Goal: Task Accomplishment & Management: Manage account settings

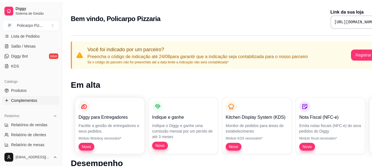
scroll to position [111, 0]
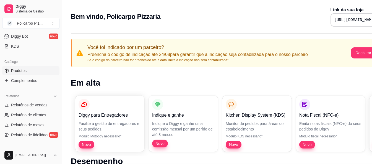
click at [25, 71] on span "Produtos" at bounding box center [18, 71] width 15 height 6
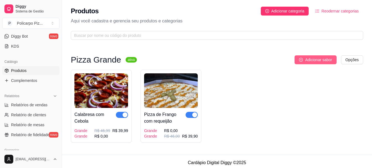
click at [304, 59] on button "Adicionar sabor" at bounding box center [316, 59] width 42 height 9
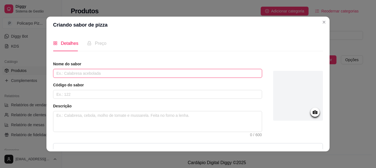
click at [141, 72] on input "text" at bounding box center [157, 73] width 209 height 9
type input "p"
type input "Portuguesa"
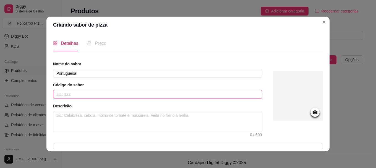
click at [139, 94] on input "text" at bounding box center [157, 94] width 209 height 9
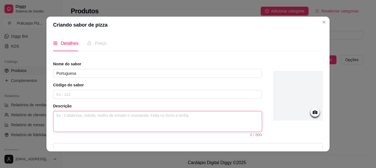
click at [136, 114] on textarea at bounding box center [157, 121] width 209 height 20
type textarea "p"
type textarea "pr"
type textarea "pre"
type textarea "pres"
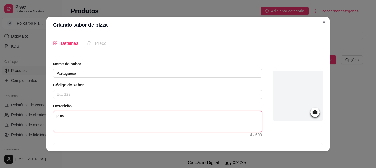
type textarea "presu"
type textarea "presun"
type textarea "presunt"
type textarea "presunto"
type textarea "presunto,"
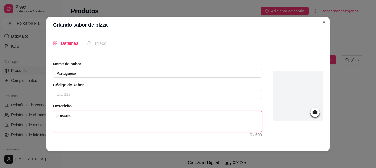
type textarea "presunto,"
type textarea "presunto, q"
type textarea "presunto, qu"
type textarea "presunto, que"
type textarea "presunto, quei"
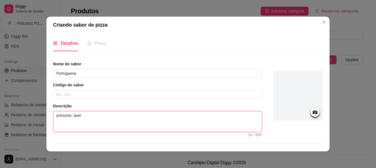
type textarea "presunto, queij"
type textarea "presunto, queijo"
type textarea "presunto, queijo,"
type textarea "presunto, queijo, o"
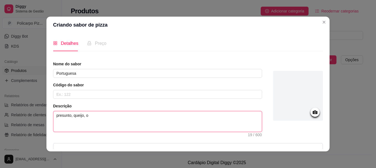
type textarea "presunto, queijo, ov"
type textarea "presunto, queijo, ovo"
type textarea "presunto, queijo, ovos"
type textarea "presunto, queijo, ovos e"
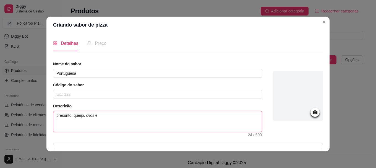
type textarea "presunto, queijo, ovos e"
type textarea "presunto, queijo, ovos e e"
type textarea "presunto, queijo, ovos e er"
type textarea "presunto, queijo, ovos e erv"
type textarea "presunto, queijo, ovos e ervi"
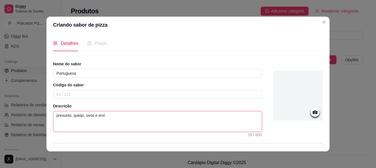
type textarea "presunto, queijo, ovos e ervil"
type textarea "presunto, queijo, ovos e ervilh"
type textarea "presunto, queijo, ovos e ervilha"
type textarea "presunto, queijo, ovos e ervilh"
type textarea "presunto, queijo, ovos e ervil"
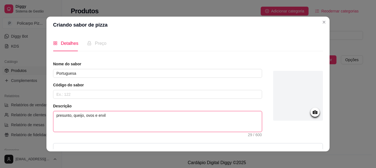
type textarea "presunto, queijo, ovos e ervi"
type textarea "presunto, queijo, ovos e erv"
type textarea "presunto, queijo, ovos e er"
type textarea "presunto, queijo, ovos e e"
type textarea "presunto, queijo, ovos e"
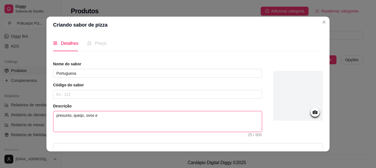
type textarea "presunto, queijo, ovos e"
type textarea "presunto, queijo, ovos"
type textarea "presunto, queijo, ovo"
type textarea "presunto, queijo, ov"
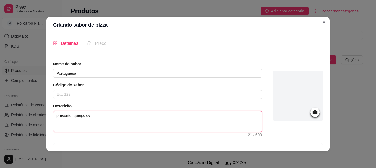
type textarea "presunto, queijo, o"
type textarea "presunto, queijo,"
type textarea "presunto, queijo"
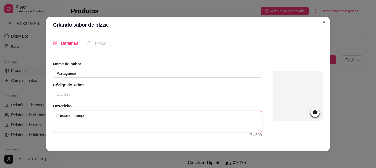
type textarea "presunto, queijo e"
type textarea "presunto, queijo e o"
type textarea "presunto, queijo e ov"
type textarea "presunto, queijo e ovo"
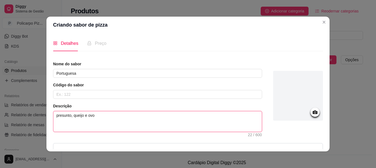
type textarea "presunto, queijo e ovos"
type textarea "presunto, queijo e ovos."
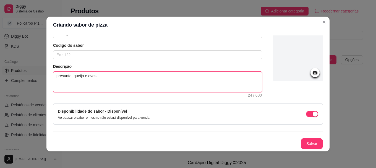
scroll to position [1, 0]
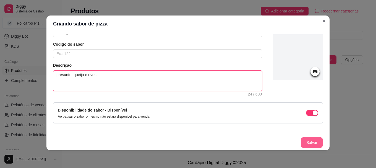
type textarea "presunto, queijo e ovos."
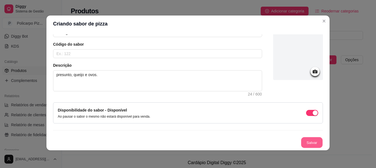
click at [301, 139] on button "Salvar" at bounding box center [312, 142] width 22 height 11
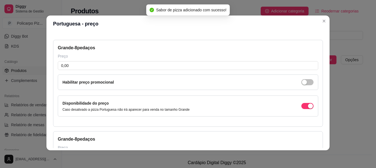
scroll to position [11, 0]
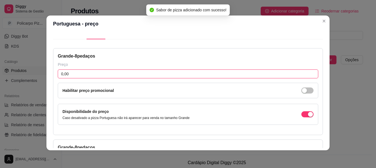
click at [109, 74] on input "0,00" at bounding box center [188, 73] width 261 height 9
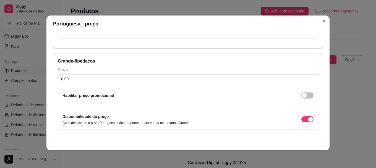
scroll to position [114, 0]
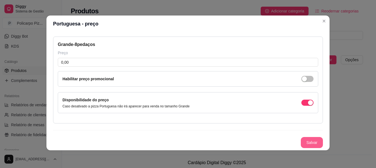
type input "39,90"
click at [301, 141] on button "Salvar" at bounding box center [312, 142] width 22 height 11
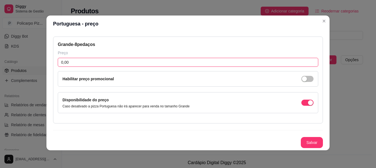
click at [243, 65] on input "0,00" at bounding box center [188, 62] width 261 height 9
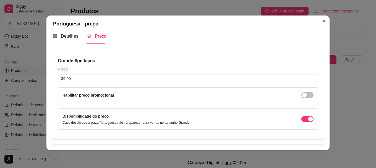
scroll to position [0, 0]
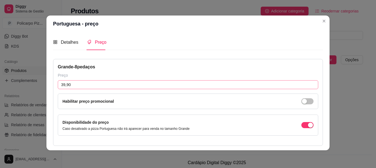
type input "39,90"
click at [93, 85] on input "39,90" at bounding box center [188, 84] width 261 height 9
type input "42,00"
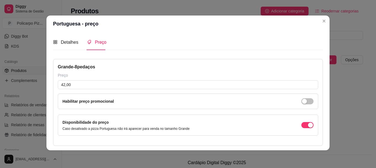
click at [100, 100] on label "Habilitar preço promocional" at bounding box center [88, 101] width 51 height 4
click at [302, 100] on div "button" at bounding box center [304, 101] width 5 height 5
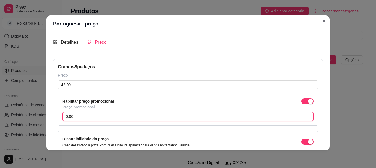
click at [101, 117] on input "0,00" at bounding box center [188, 116] width 251 height 9
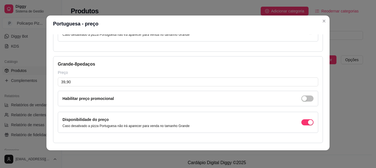
scroll to position [130, 0]
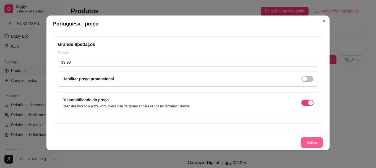
type input "39,90"
click at [301, 141] on button "Salvar" at bounding box center [312, 142] width 22 height 11
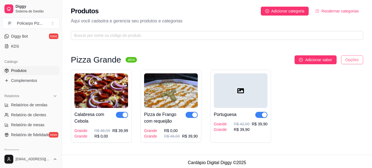
click at [353, 60] on html "Diggy Sistema de Gestão P Policarpo Piz ... Loja aberta Período gratuito até 16…" at bounding box center [186, 84] width 372 height 168
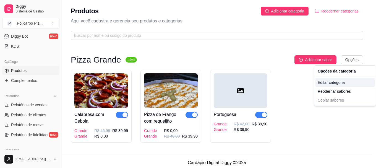
click at [344, 84] on div "Editar categoria" at bounding box center [345, 82] width 59 height 9
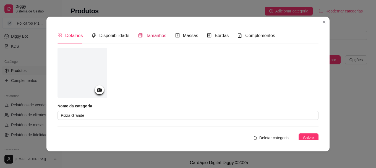
click at [155, 39] on div "Tamanhos" at bounding box center [152, 35] width 28 height 7
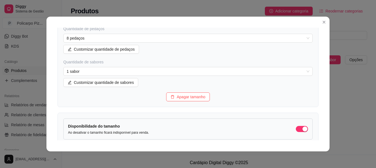
scroll to position [138, 0]
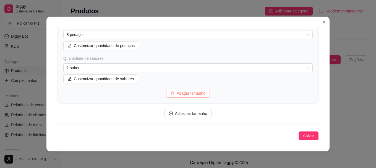
click at [205, 94] on button "Apagar tamanho" at bounding box center [188, 93] width 44 height 9
click at [303, 136] on span "Salvar" at bounding box center [308, 136] width 11 height 6
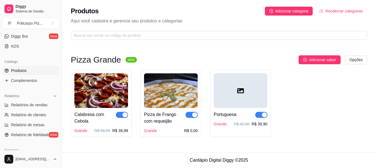
click at [190, 105] on img at bounding box center [171, 90] width 54 height 35
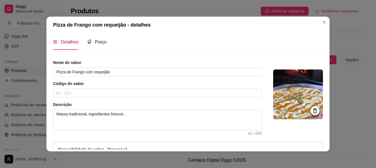
scroll to position [0, 0]
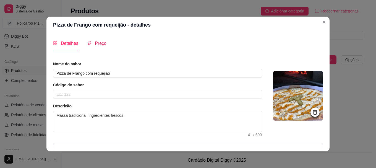
click at [98, 43] on span "Preço" at bounding box center [101, 43] width 12 height 5
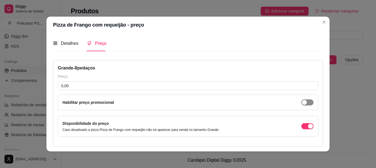
click at [303, 103] on span "button" at bounding box center [308, 102] width 12 height 6
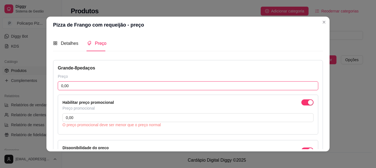
click at [161, 87] on input "0,00" at bounding box center [188, 85] width 261 height 9
click at [162, 87] on input "0,00" at bounding box center [188, 85] width 261 height 9
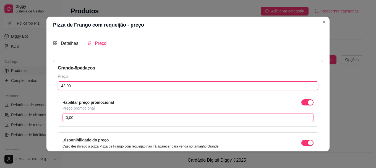
type input "42,00"
click at [150, 115] on input "0,00" at bounding box center [188, 117] width 251 height 9
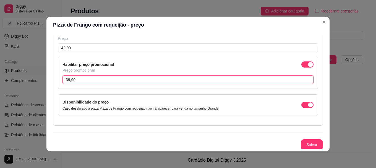
scroll to position [39, 0]
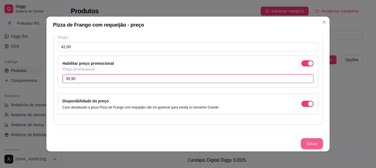
type input "39,90"
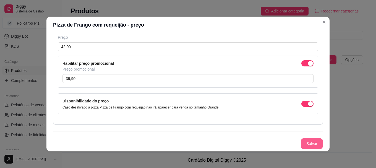
click at [306, 144] on button "Salvar" at bounding box center [312, 143] width 22 height 11
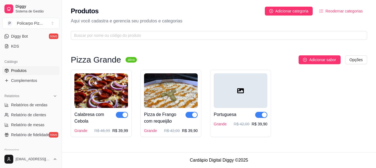
click at [107, 98] on img at bounding box center [101, 90] width 54 height 35
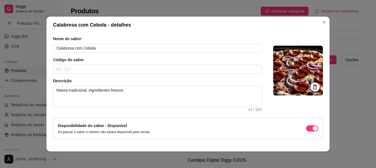
scroll to position [0, 0]
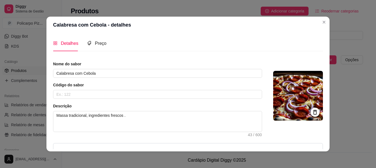
click at [314, 110] on icon at bounding box center [316, 112] width 4 height 5
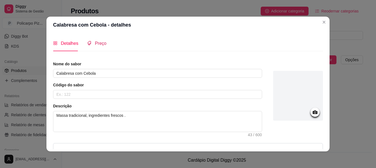
click at [95, 44] on span "Preço" at bounding box center [101, 43] width 12 height 5
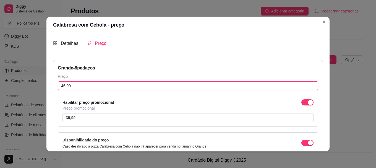
click at [74, 86] on input "46,99" at bounding box center [188, 85] width 261 height 9
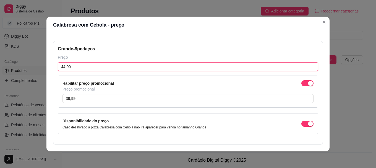
scroll to position [39, 0]
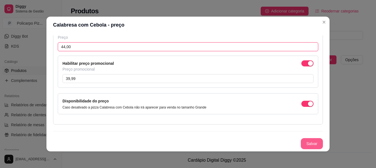
type input "44,00"
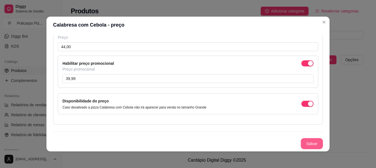
click at [303, 140] on button "Salvar" at bounding box center [312, 143] width 22 height 11
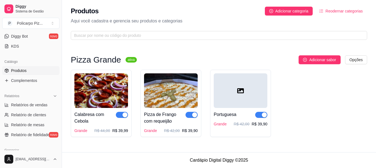
click at [167, 100] on img at bounding box center [171, 90] width 54 height 35
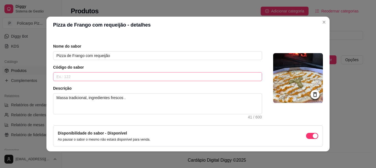
scroll to position [0, 0]
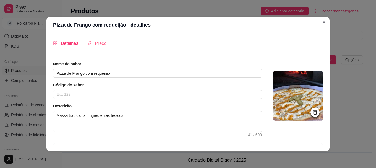
click at [95, 39] on div "Preço" at bounding box center [96, 43] width 19 height 16
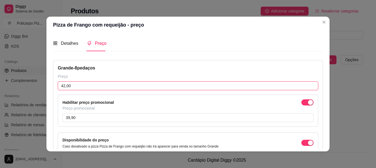
click at [69, 86] on input "42,00" at bounding box center [188, 85] width 261 height 9
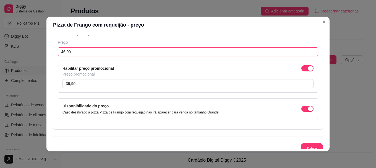
scroll to position [39, 0]
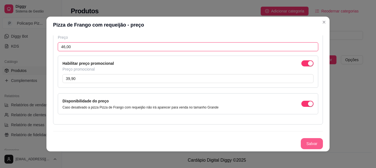
type input "46,00"
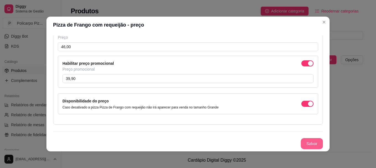
click at [315, 143] on button "Salvar" at bounding box center [312, 143] width 22 height 11
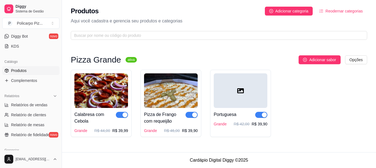
click at [230, 104] on div at bounding box center [241, 90] width 54 height 35
click at [113, 97] on img at bounding box center [101, 90] width 54 height 35
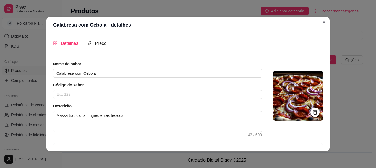
click at [314, 111] on icon at bounding box center [316, 112] width 4 height 5
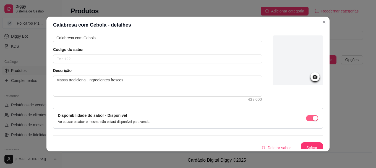
scroll to position [40, 0]
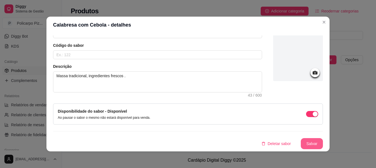
click at [303, 141] on button "Salvar" at bounding box center [312, 143] width 22 height 11
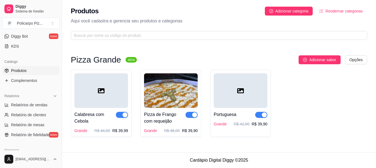
click at [98, 105] on div at bounding box center [101, 90] width 54 height 35
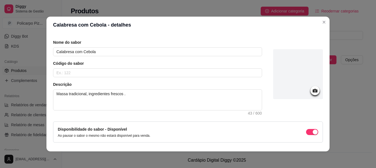
scroll to position [0, 0]
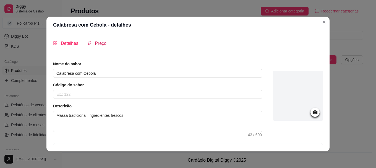
click at [99, 46] on span "Preço" at bounding box center [101, 43] width 12 height 5
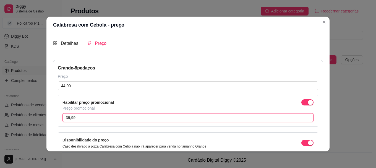
click at [82, 115] on input "39,99" at bounding box center [188, 117] width 251 height 9
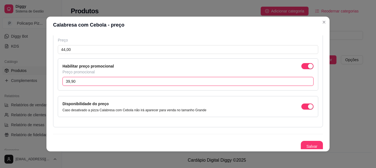
scroll to position [39, 0]
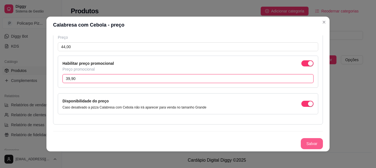
type input "39,90"
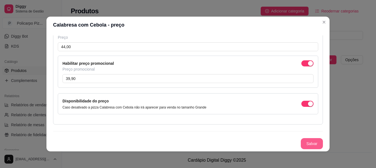
click at [301, 144] on button "Salvar" at bounding box center [312, 143] width 22 height 11
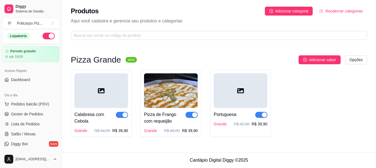
scroll to position [0, 0]
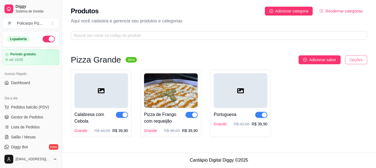
click at [362, 62] on html "Diggy Sistema de Gestão P Policarpo Piz ... Loja aberta Período gratuito até 16…" at bounding box center [188, 84] width 376 height 168
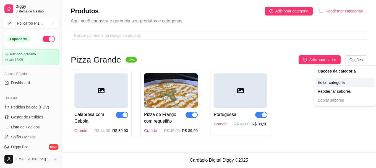
click at [351, 83] on div "Editar categoria" at bounding box center [345, 82] width 59 height 9
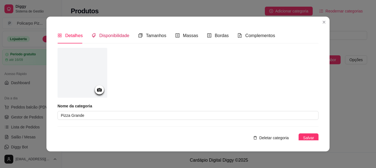
click at [124, 37] on span "Disponibilidade" at bounding box center [114, 35] width 30 height 5
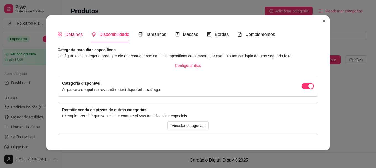
click at [76, 33] on span "Detalhes" at bounding box center [73, 34] width 17 height 5
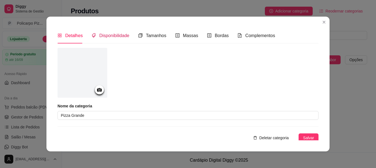
click at [122, 39] on div "Disponibilidade" at bounding box center [111, 35] width 38 height 7
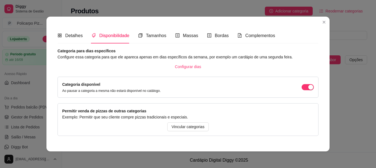
click at [164, 37] on div "Detalhes Disponibilidade Tamanhos Massas Bordas Complementos" at bounding box center [167, 36] width 218 height 16
click at [159, 36] on span "Tamanhos" at bounding box center [156, 35] width 20 height 5
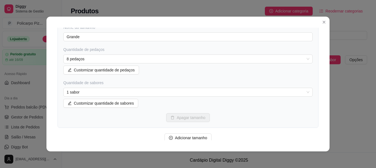
scroll to position [83, 0]
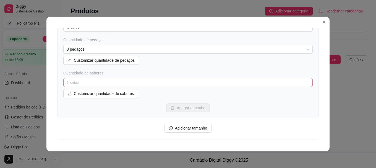
click at [188, 86] on span "1 sabor" at bounding box center [188, 82] width 243 height 8
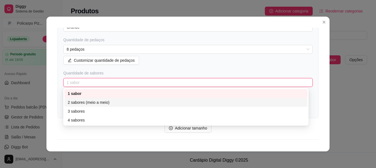
click at [164, 103] on div "2 sabores (meio a meio)" at bounding box center [186, 102] width 237 height 6
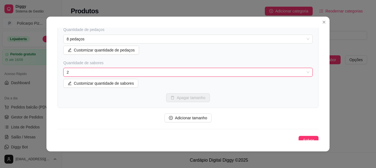
scroll to position [98, 0]
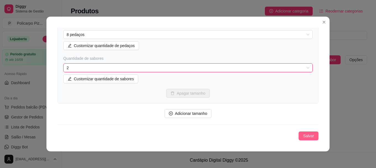
click at [299, 135] on button "Salvar" at bounding box center [309, 135] width 20 height 9
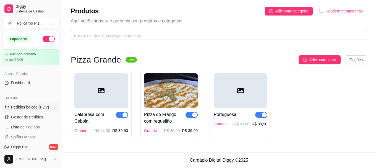
scroll to position [28, 0]
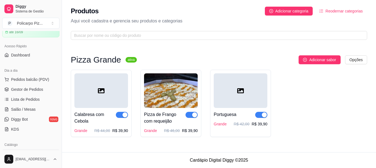
click at [102, 92] on icon at bounding box center [101, 90] width 7 height 5
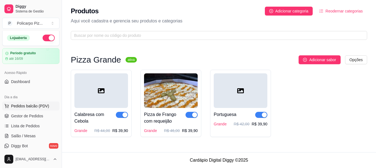
scroll to position [0, 0]
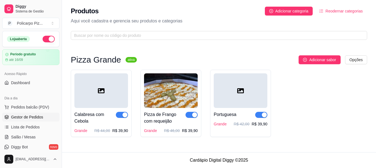
click at [33, 115] on span "Gestor de Pedidos" at bounding box center [27, 117] width 32 height 6
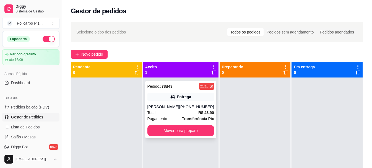
click at [174, 113] on div "Total R$ 43,90" at bounding box center [181, 113] width 67 height 6
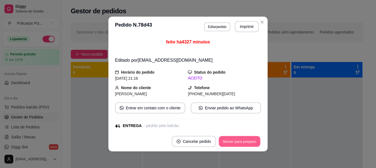
click at [229, 141] on button "Mover para preparo" at bounding box center [240, 141] width 42 height 11
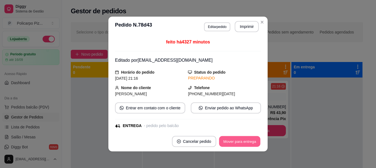
click at [231, 142] on button "Mover para entrega" at bounding box center [240, 141] width 42 height 11
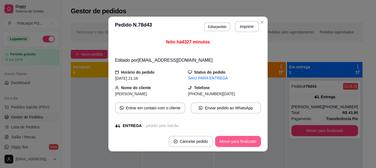
click at [232, 142] on button "Mover para finalizado" at bounding box center [238, 141] width 46 height 11
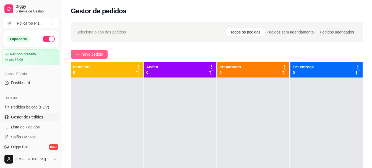
click at [78, 55] on icon "plus" at bounding box center [77, 54] width 4 height 4
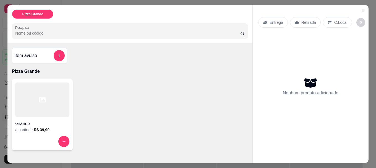
click at [53, 117] on div "Grande" at bounding box center [42, 122] width 54 height 10
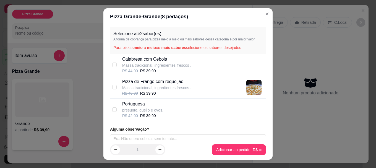
click at [137, 68] on p "Massa tradicional, ingredientes frescos ." at bounding box center [156, 66] width 69 height 6
checkbox input "false"
click at [136, 105] on p "Portuguesa" at bounding box center [142, 104] width 41 height 7
checkbox input "true"
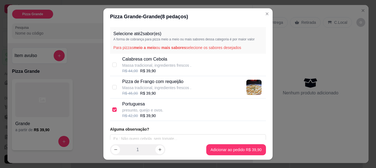
click at [135, 89] on p "Massa tradicional, ingredientes frescos ." at bounding box center [156, 88] width 69 height 6
checkbox input "true"
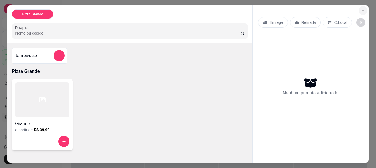
click at [361, 8] on icon "Close" at bounding box center [363, 10] width 4 height 4
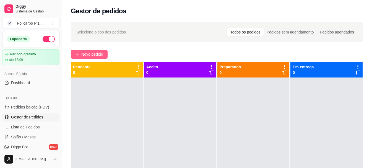
click at [79, 55] on button "Novo pedido" at bounding box center [89, 54] width 37 height 9
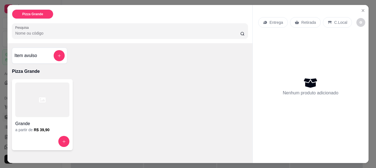
click at [57, 110] on div at bounding box center [42, 99] width 54 height 35
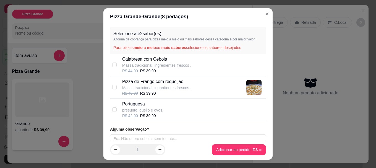
click at [139, 81] on p "Pizza de Frango com requeijão" at bounding box center [156, 81] width 69 height 7
checkbox input "true"
click at [137, 102] on p "Portuguesa" at bounding box center [142, 104] width 41 height 7
checkbox input "true"
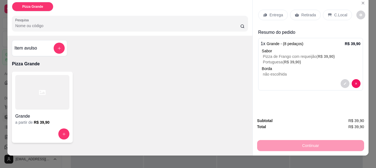
scroll to position [15, 0]
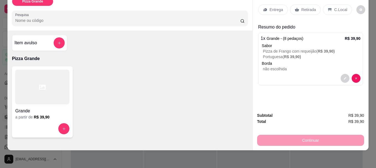
click at [326, 134] on div "Continuar" at bounding box center [310, 139] width 107 height 12
click at [322, 112] on div "Subtotal R$ 39,90" at bounding box center [310, 115] width 107 height 6
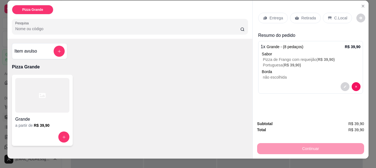
scroll to position [0, 0]
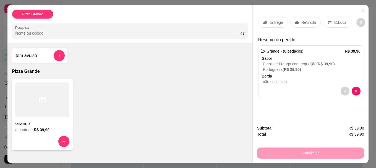
click at [312, 20] on p "Retirada" at bounding box center [309, 23] width 15 height 6
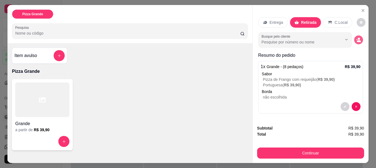
click at [356, 38] on icon "decrease-product-quantity" at bounding box center [358, 39] width 5 height 5
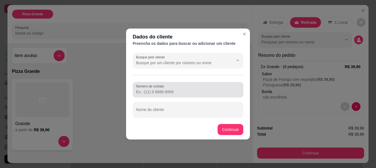
click at [158, 92] on input "Número de contato" at bounding box center [188, 92] width 104 height 6
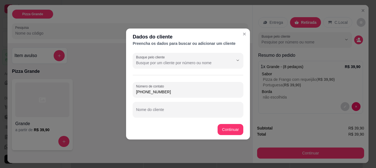
type input "[PHONE_NUMBER]"
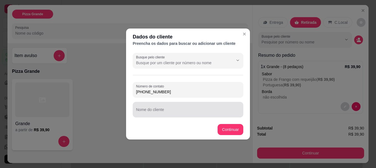
click at [195, 109] on div at bounding box center [188, 109] width 104 height 11
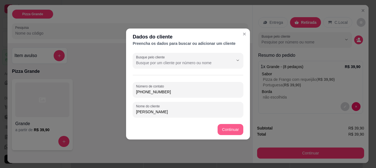
type input "[PERSON_NAME]"
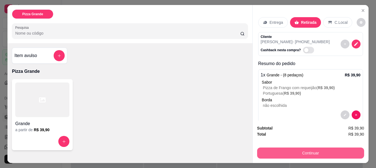
click at [318, 149] on button "Continuar" at bounding box center [310, 153] width 107 height 11
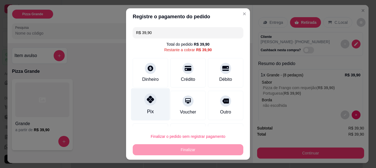
click at [153, 104] on div "Pix" at bounding box center [150, 104] width 39 height 32
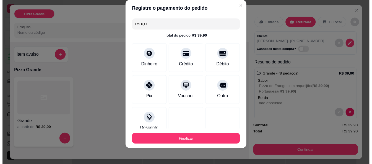
scroll to position [9, 0]
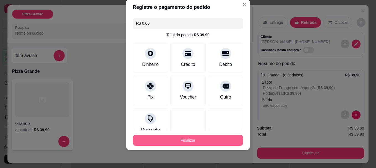
click at [179, 139] on button "Finalizar" at bounding box center [188, 140] width 111 height 11
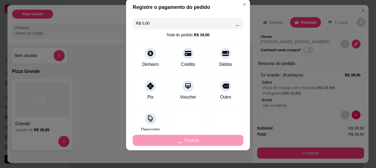
type input "-R$ 39,90"
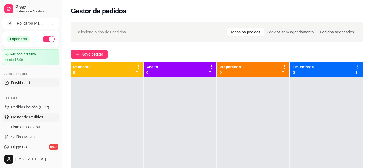
click at [39, 84] on link "Dashboard" at bounding box center [30, 82] width 57 height 9
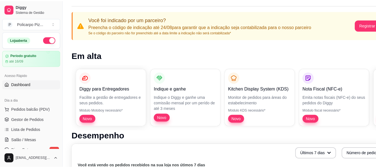
scroll to position [28, 0]
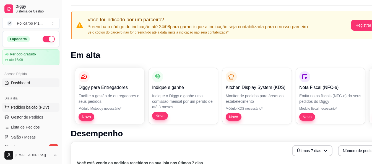
click at [40, 107] on span "Pedidos balcão (PDV)" at bounding box center [30, 107] width 38 height 6
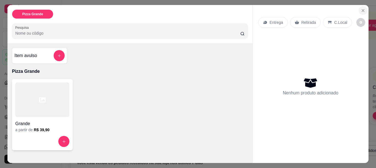
click at [361, 8] on icon "Close" at bounding box center [363, 10] width 4 height 4
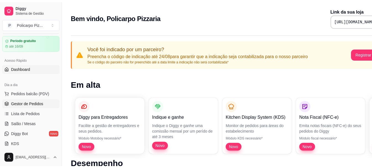
scroll to position [28, 0]
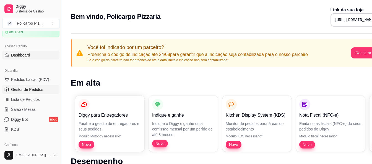
click at [38, 87] on span "Gestor de Pedidos" at bounding box center [27, 90] width 32 height 6
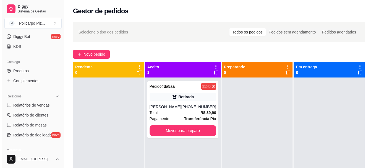
scroll to position [111, 0]
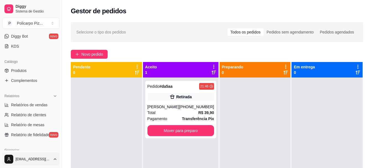
click at [46, 157] on html "Diggy Sistema de Gestão P Policarpo Piz ... Loja aberta Período gratuito até 16…" at bounding box center [186, 84] width 372 height 168
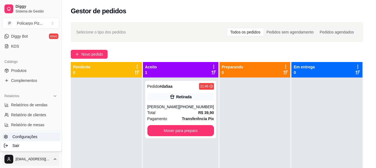
click at [31, 136] on span "Configurações" at bounding box center [24, 137] width 25 height 6
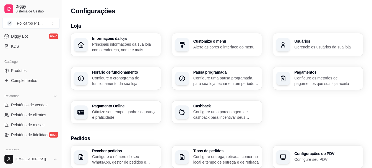
click at [299, 48] on p "Gerencie os usuários da sua loja" at bounding box center [327, 47] width 66 height 6
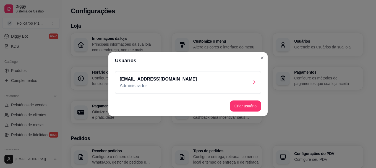
click at [221, 85] on div "[EMAIL_ADDRESS][DOMAIN_NAME] Administrador" at bounding box center [188, 82] width 146 height 23
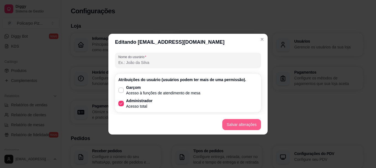
click at [232, 123] on button "Salvar alterações" at bounding box center [242, 124] width 39 height 11
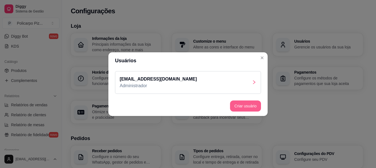
click at [245, 104] on button "Criar usuário" at bounding box center [245, 105] width 31 height 11
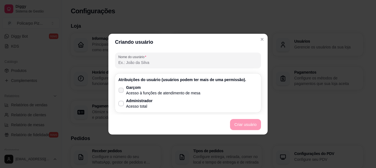
click at [159, 91] on p "Acesso à funções de atendimento de mesa" at bounding box center [163, 93] width 74 height 6
click at [122, 91] on input "Garçom Acesso à funções de atendimento de mesa" at bounding box center [120, 93] width 4 height 4
checkbox input "true"
click at [245, 127] on button "Criar usuário" at bounding box center [245, 124] width 31 height 11
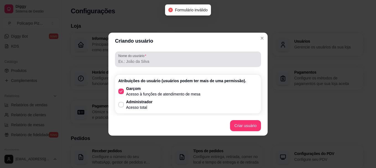
click at [155, 63] on input "Nome do usurário" at bounding box center [187, 62] width 139 height 6
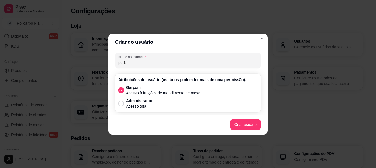
type input "pc 1"
